Goal: Task Accomplishment & Management: Use online tool/utility

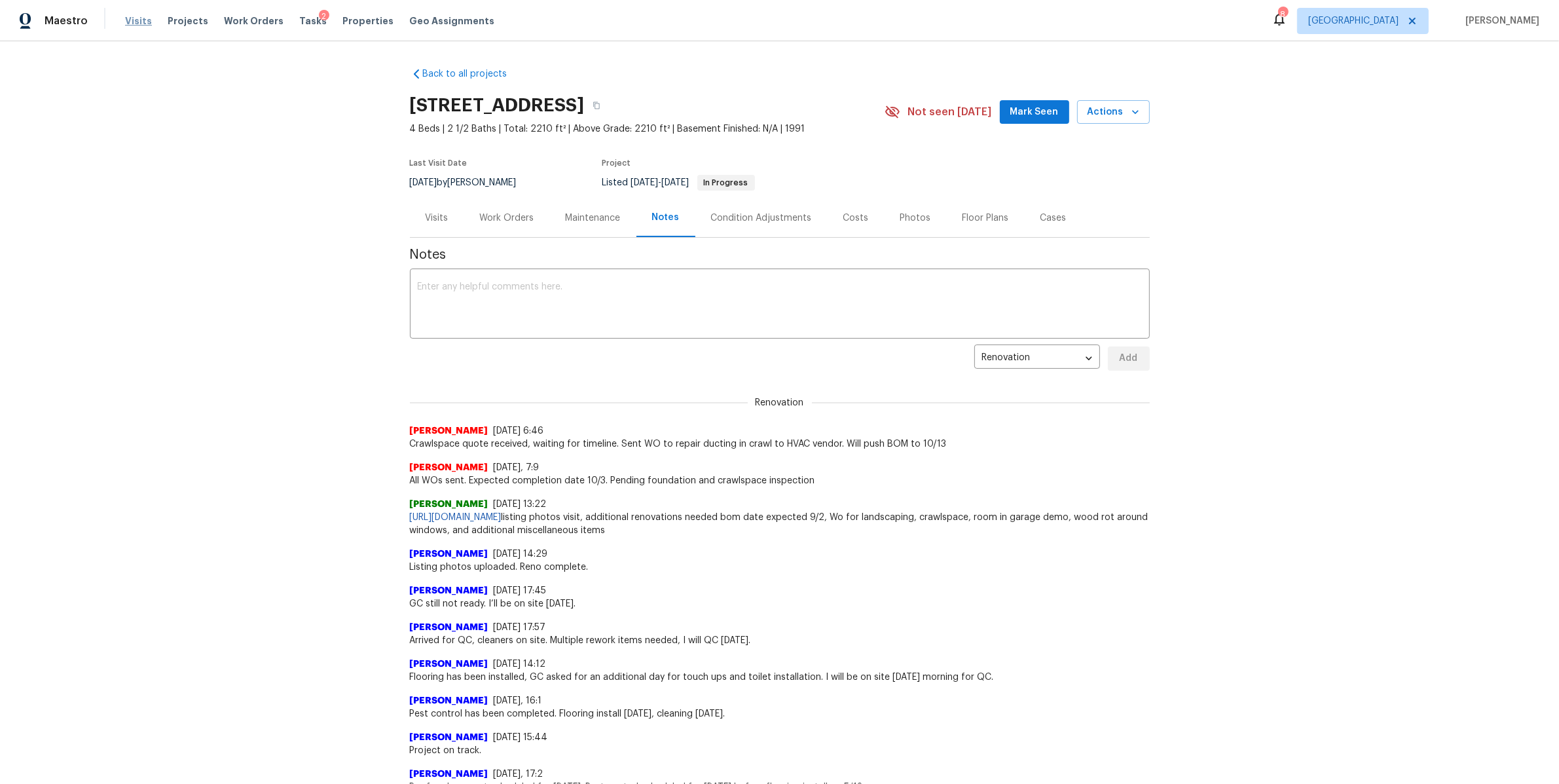
click at [140, 24] on span "Visits" at bounding box center [138, 21] width 27 height 13
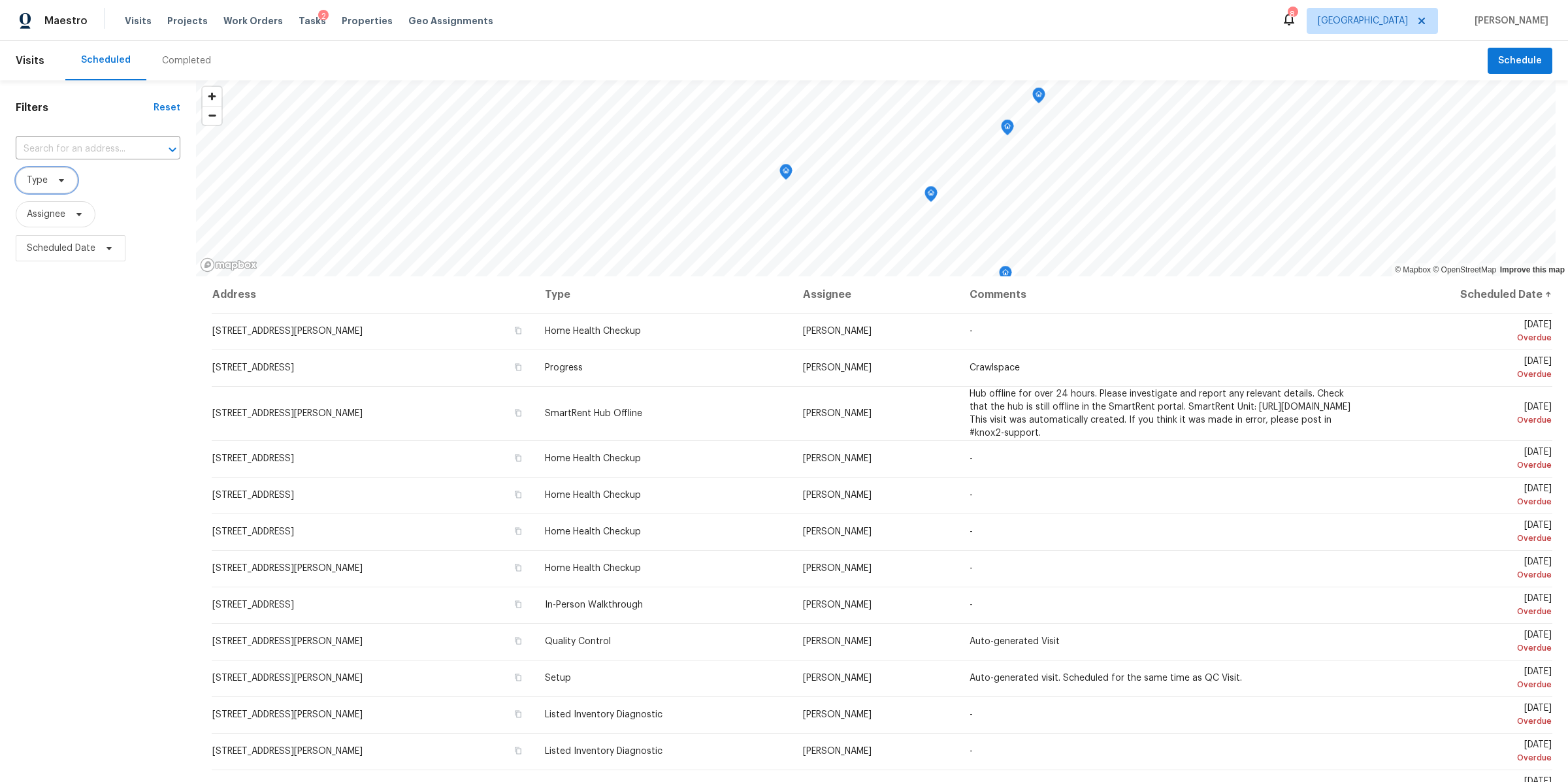
click at [58, 179] on icon at bounding box center [61, 180] width 10 height 10
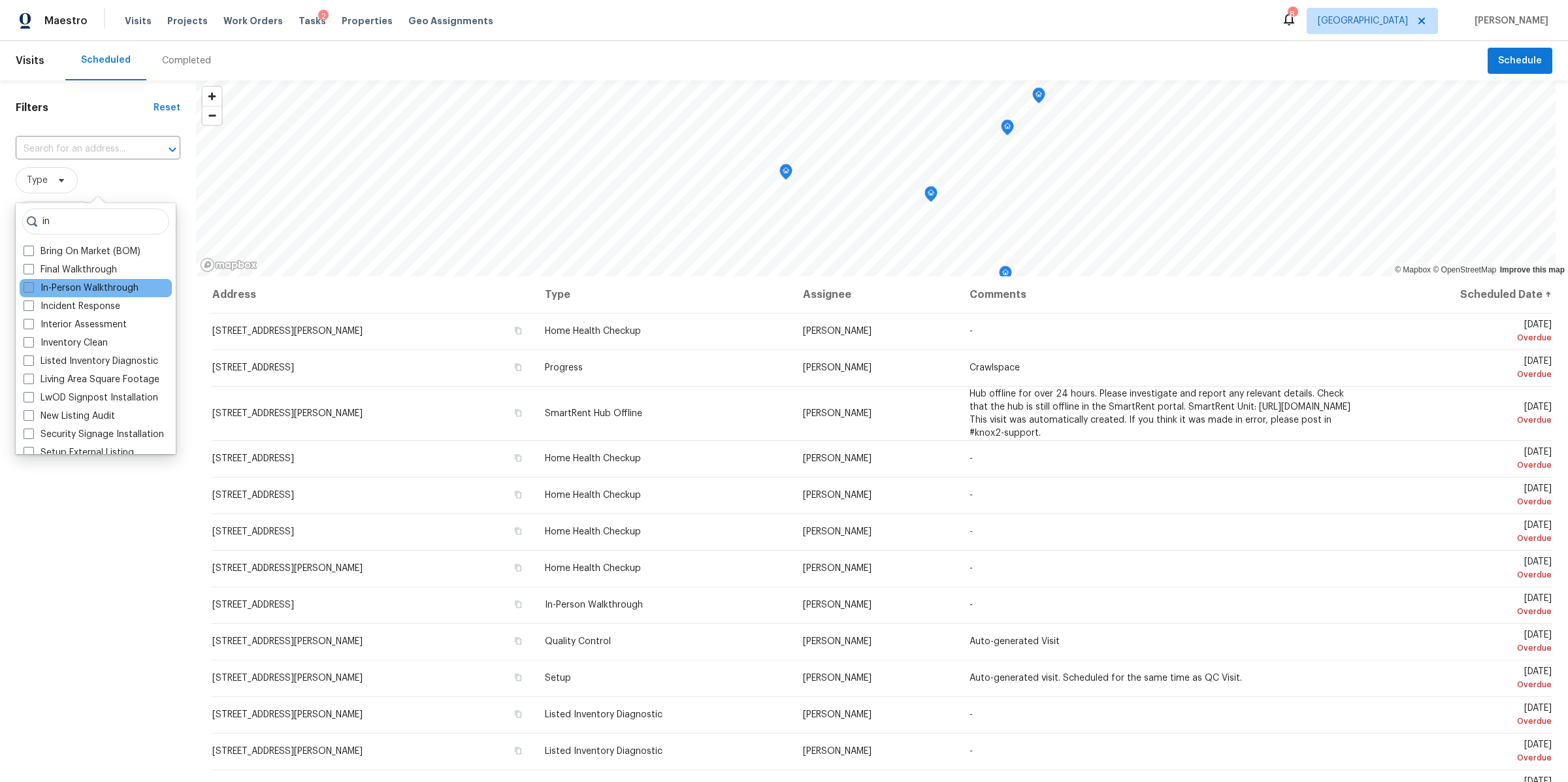
type input "in"
click at [48, 285] on label "In-Person Walkthrough" at bounding box center [81, 288] width 115 height 13
click at [32, 285] on input "In-Person Walkthrough" at bounding box center [28, 285] width 8 height 8
checkbox input "true"
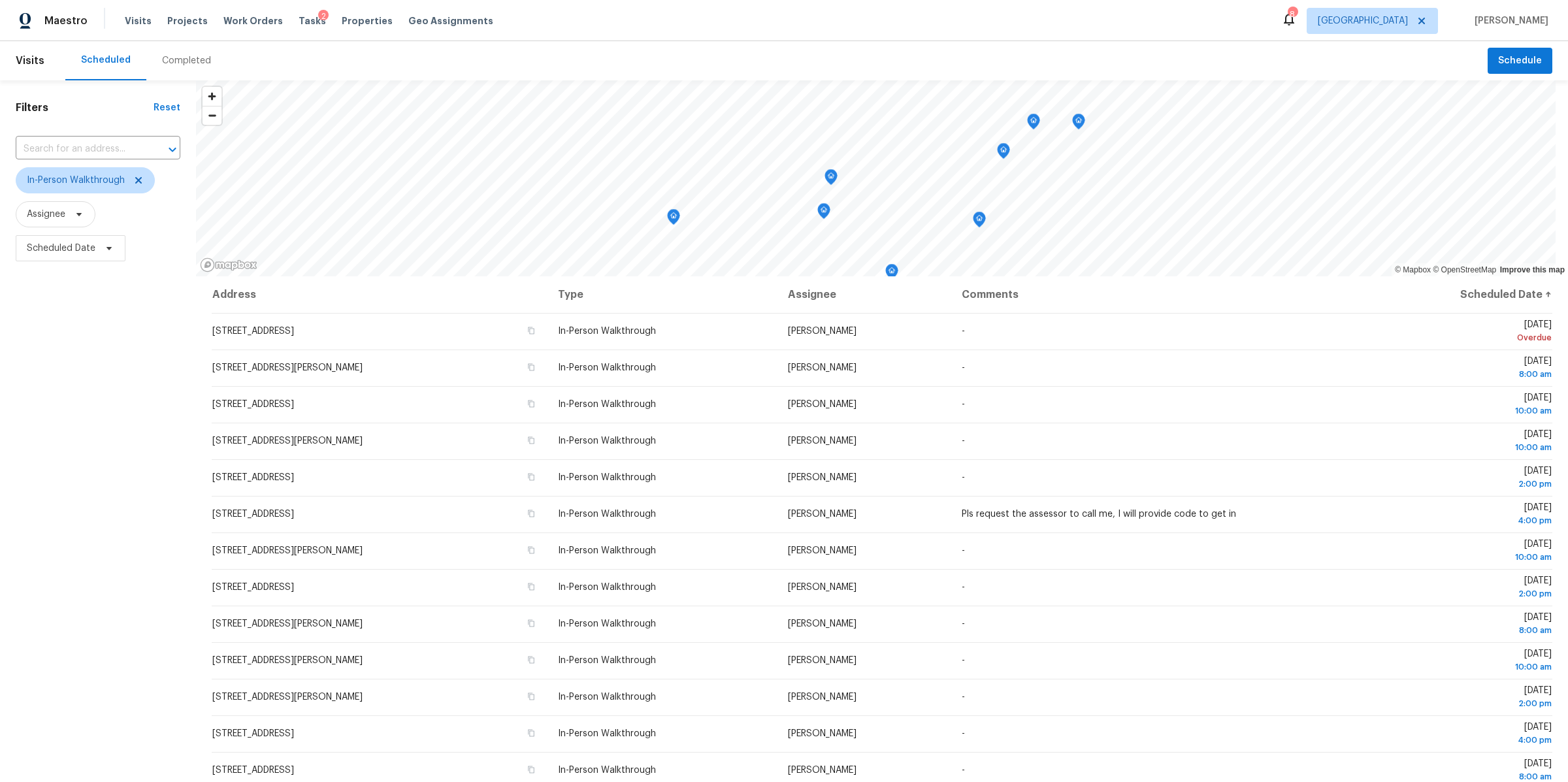
click at [99, 579] on div "Filters Reset ​ In-Person Walkthrough Assignee Scheduled Date" at bounding box center [98, 491] width 196 height 821
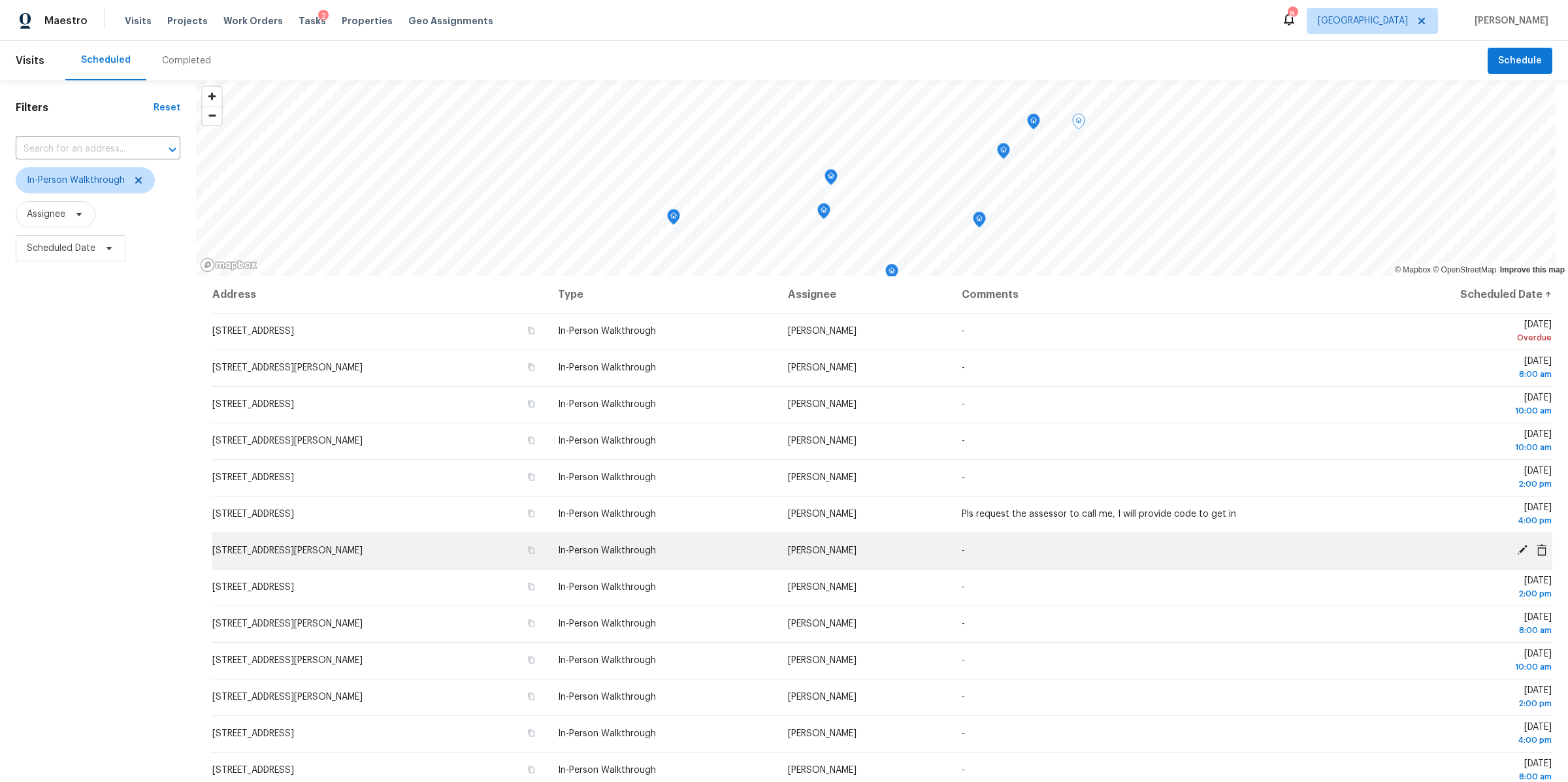
scroll to position [132, 0]
